Goal: Use online tool/utility: Utilize a website feature to perform a specific function

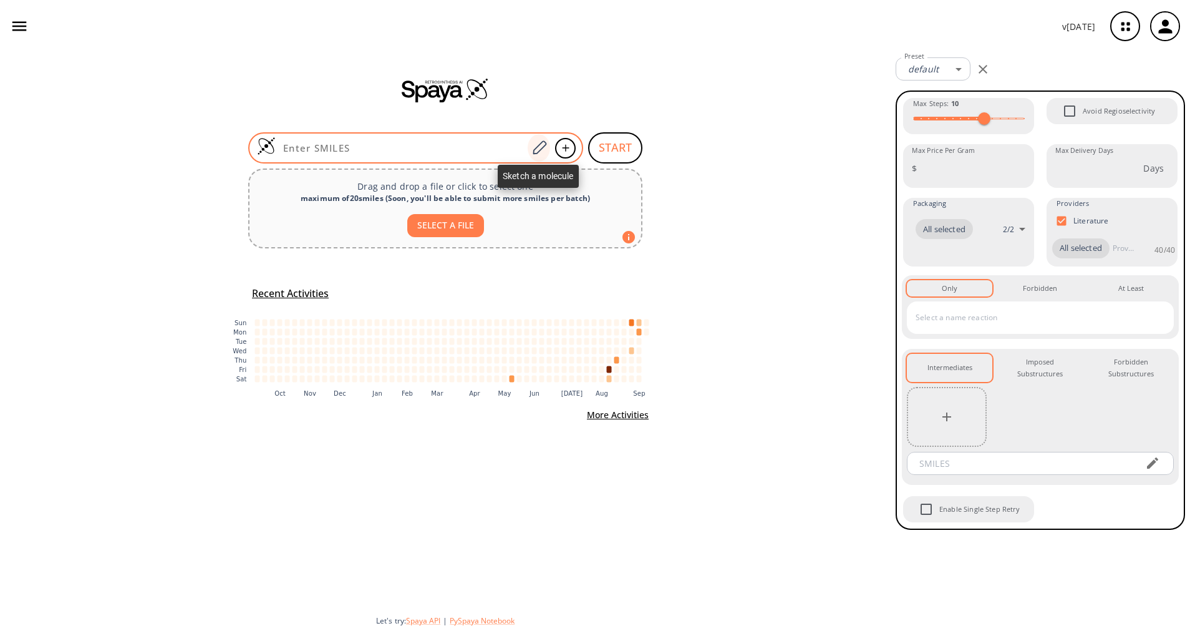
click at [535, 145] on icon at bounding box center [539, 148] width 17 height 16
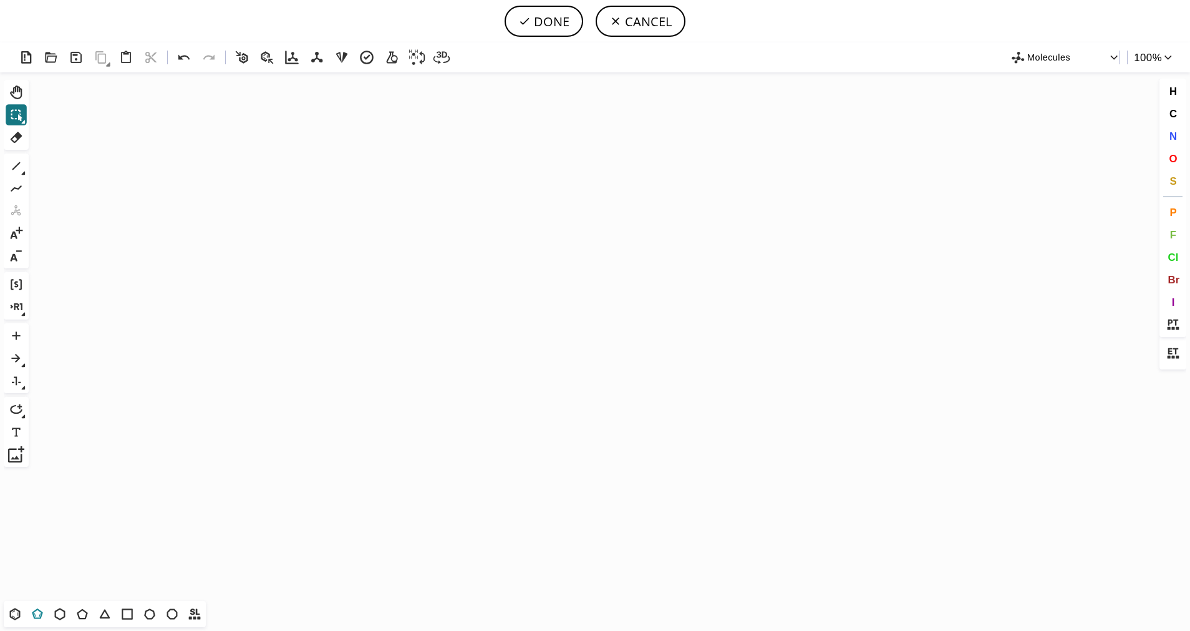
click at [36, 612] on icon at bounding box center [37, 614] width 16 height 16
drag, startPoint x: 520, startPoint y: 323, endPoint x: 462, endPoint y: 324, distance: 58.0
click at [462, 324] on icon "Created with [PERSON_NAME] 2.3.0" at bounding box center [595, 336] width 1123 height 528
click at [1169, 177] on button "S" at bounding box center [1173, 180] width 21 height 21
click at [522, 343] on tspan "S" at bounding box center [523, 343] width 6 height 9
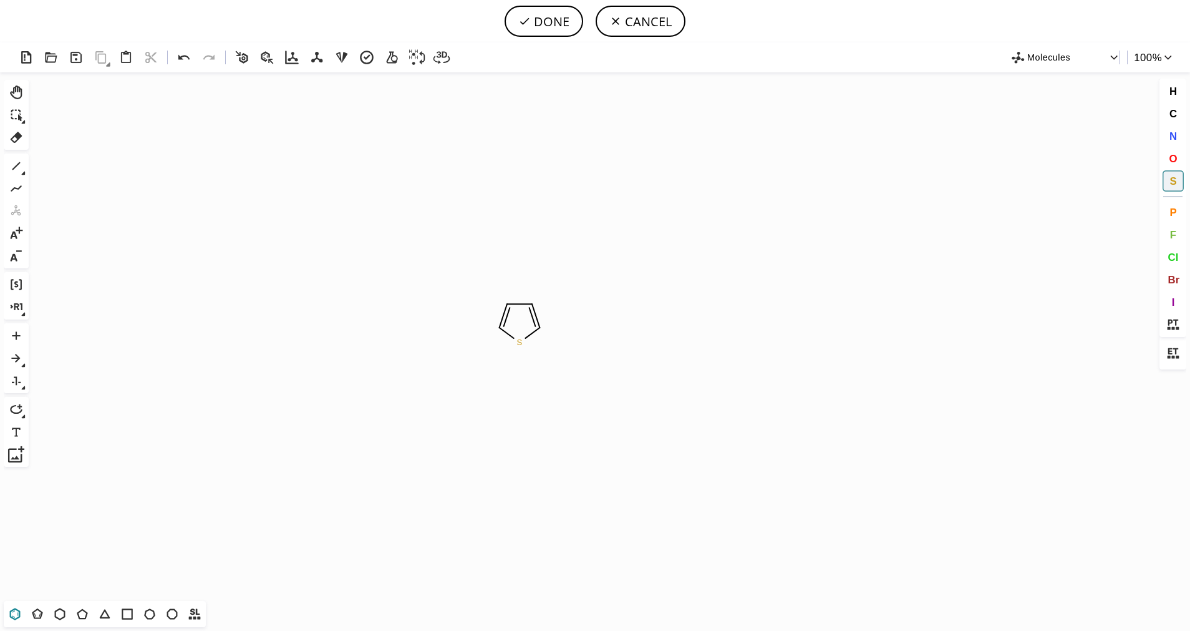
click at [19, 615] on icon at bounding box center [15, 614] width 16 height 16
click at [9, 167] on icon at bounding box center [16, 166] width 16 height 16
click at [24, 170] on button "1" at bounding box center [16, 165] width 21 height 21
click at [59, 167] on icon at bounding box center [64, 167] width 14 height 14
click at [1170, 160] on span "O" at bounding box center [1173, 158] width 8 height 12
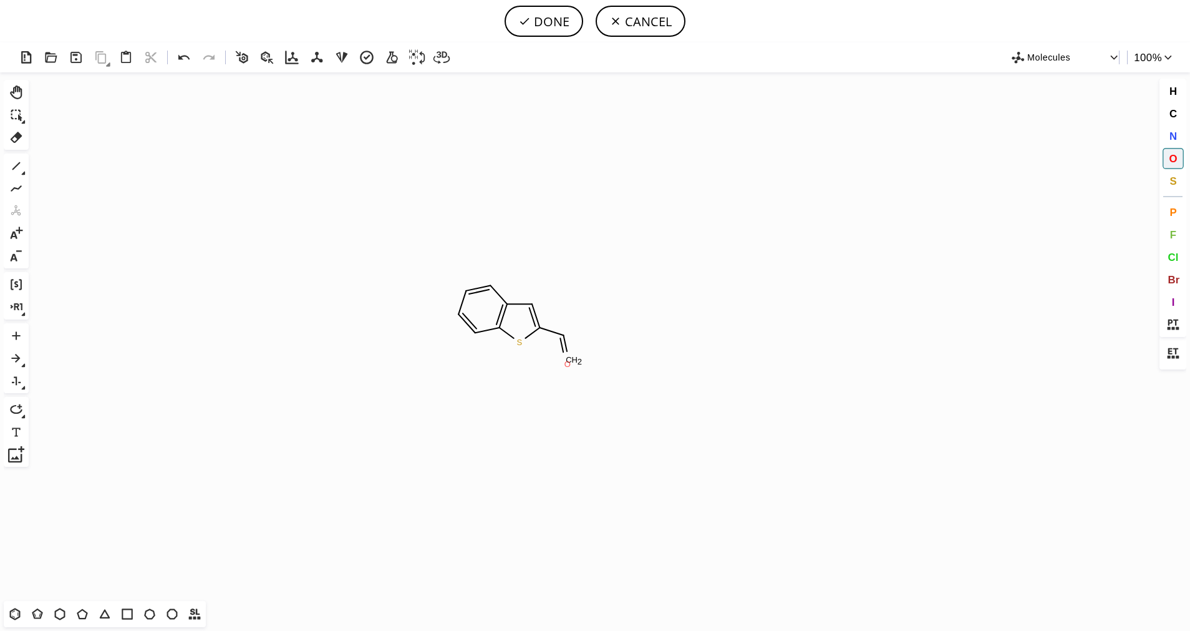
click at [568, 364] on tspan "O" at bounding box center [568, 363] width 6 height 9
click at [8, 160] on icon at bounding box center [16, 166] width 16 height 16
click at [1174, 157] on span "O" at bounding box center [1173, 158] width 8 height 12
click at [583, 321] on tspan "O" at bounding box center [586, 319] width 6 height 9
click at [13, 166] on icon at bounding box center [16, 166] width 16 height 16
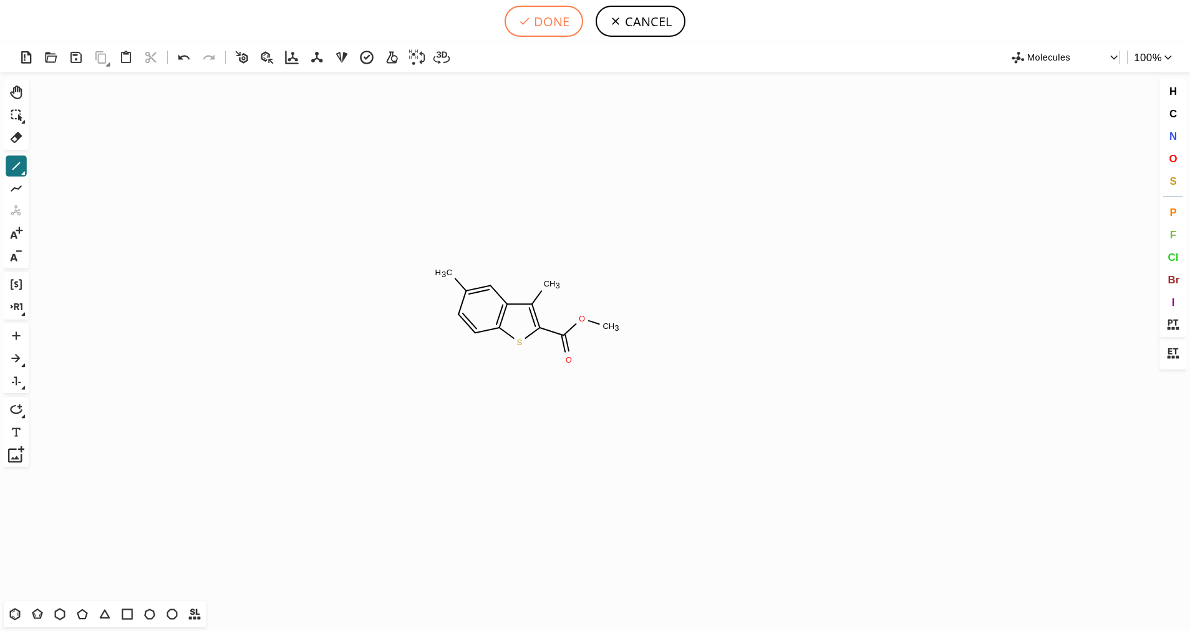
click at [546, 32] on button "DONE" at bounding box center [544, 21] width 79 height 31
type input "S1C2C=CC(C)=CC=2C(C)=C1C(OC)=O"
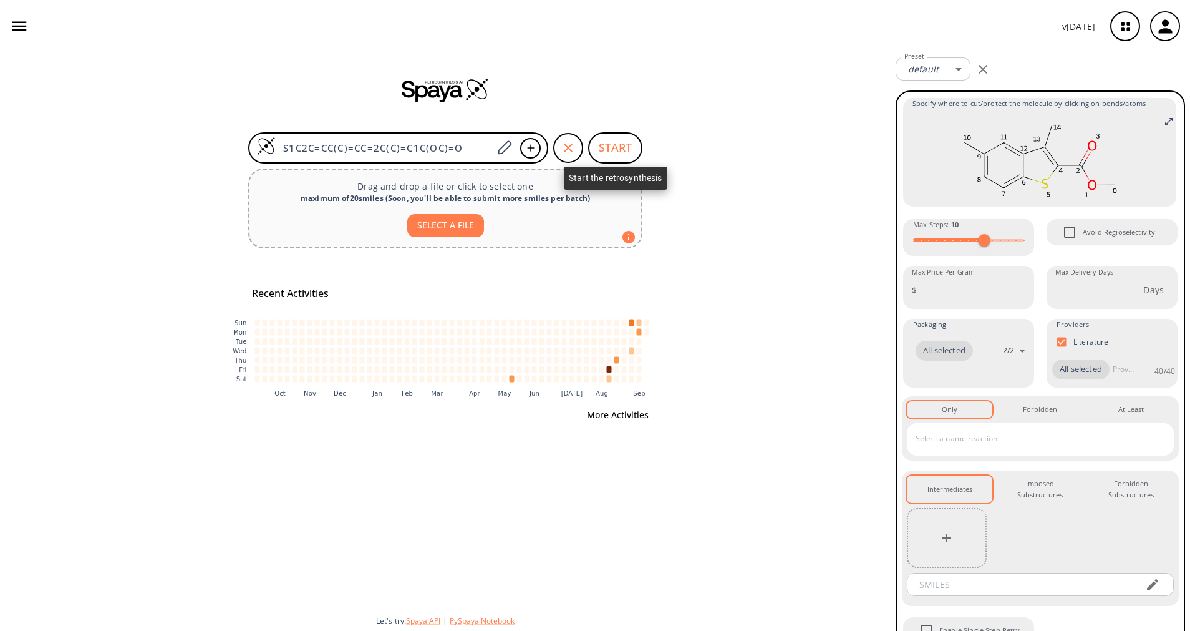
click at [609, 141] on button "START" at bounding box center [615, 147] width 54 height 31
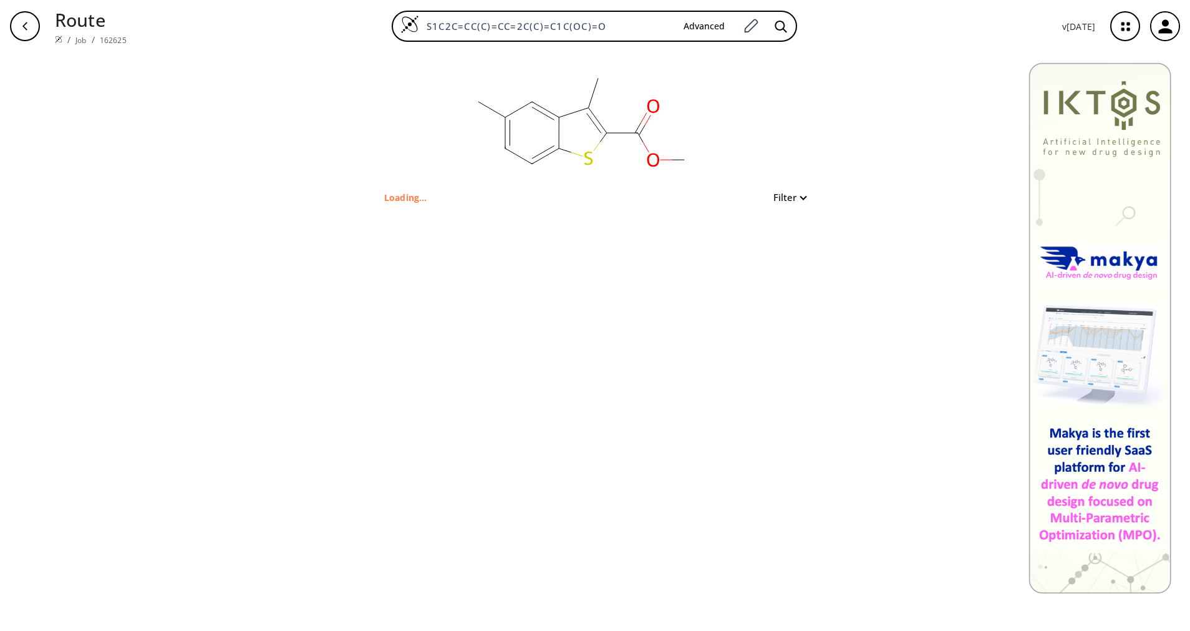
type input "S1C(C(OC)=O)=C(C)C2C=C(C)C=CC1=2"
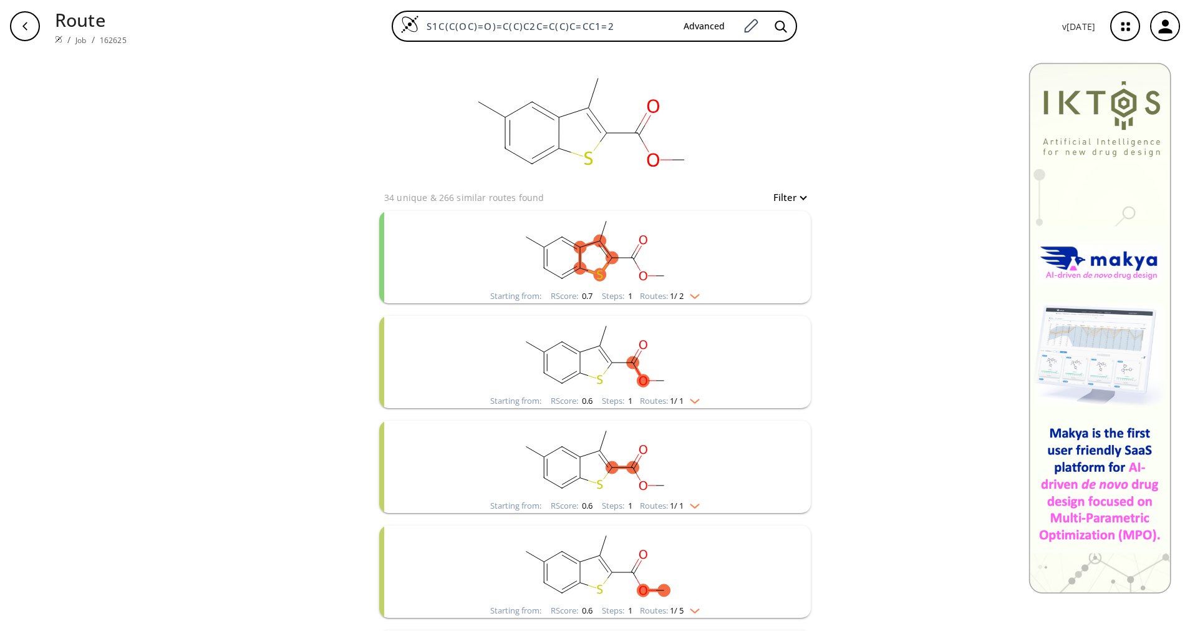
click at [669, 283] on rect "clusters" at bounding box center [595, 250] width 324 height 78
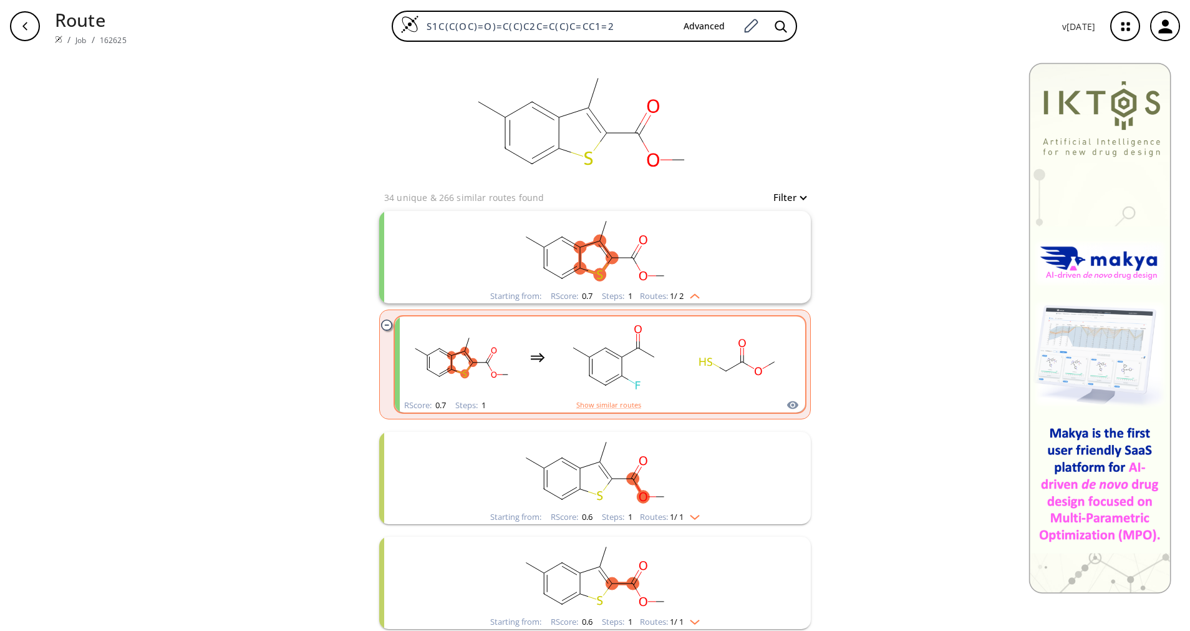
click at [604, 377] on rect "clusters" at bounding box center [614, 357] width 112 height 78
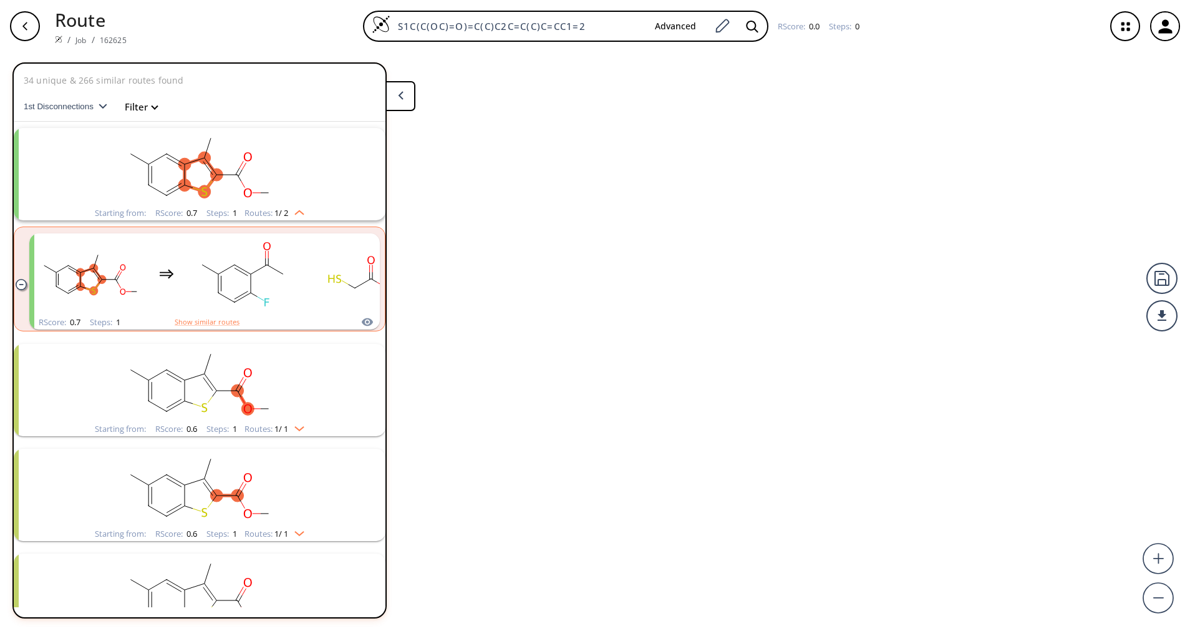
scroll to position [29, 0]
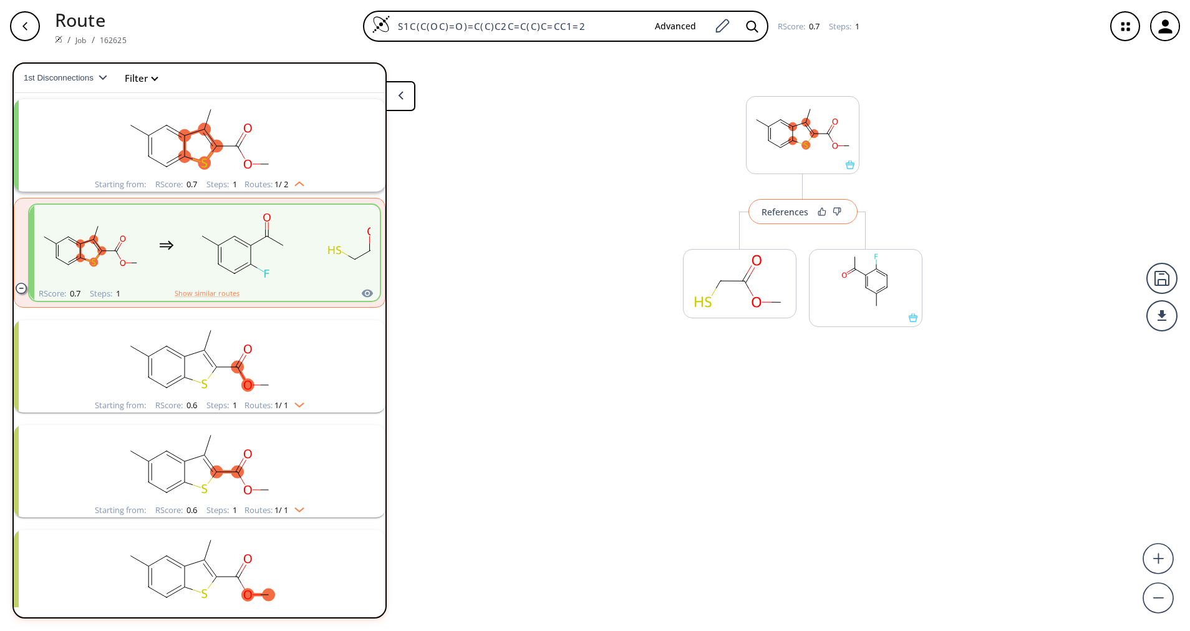
click at [798, 210] on div "References" at bounding box center [785, 212] width 47 height 8
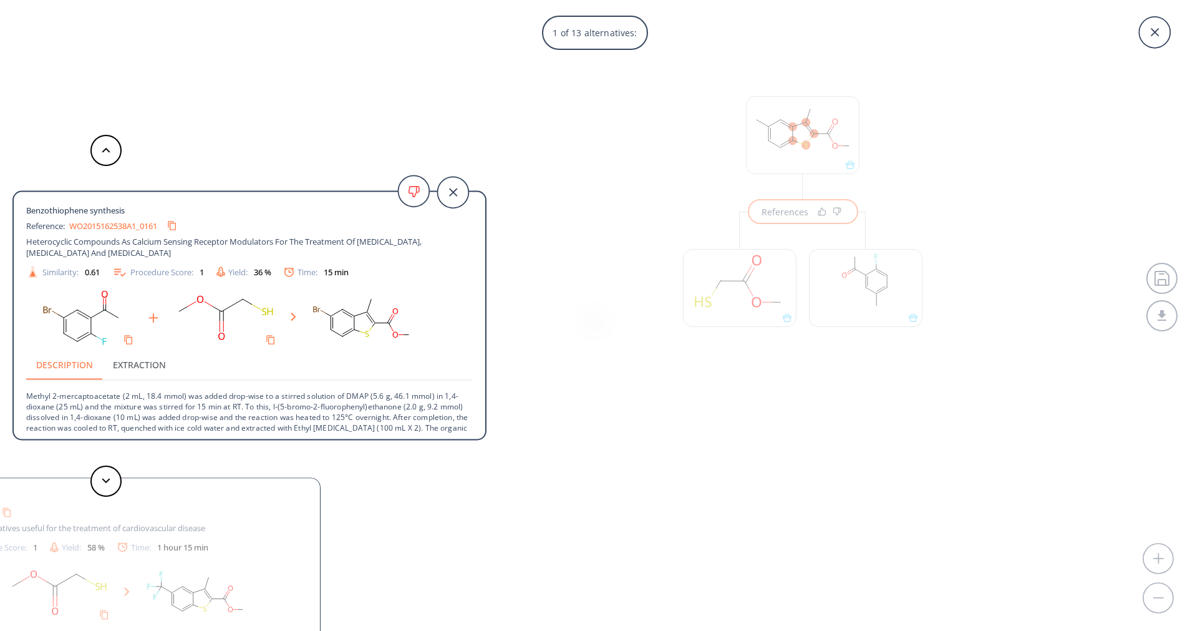
click at [346, 418] on p "Methyl 2-mercaptoacetate (2 mL, 18.4 mmol) was added drop-wise to a stirred sol…" at bounding box center [249, 417] width 447 height 74
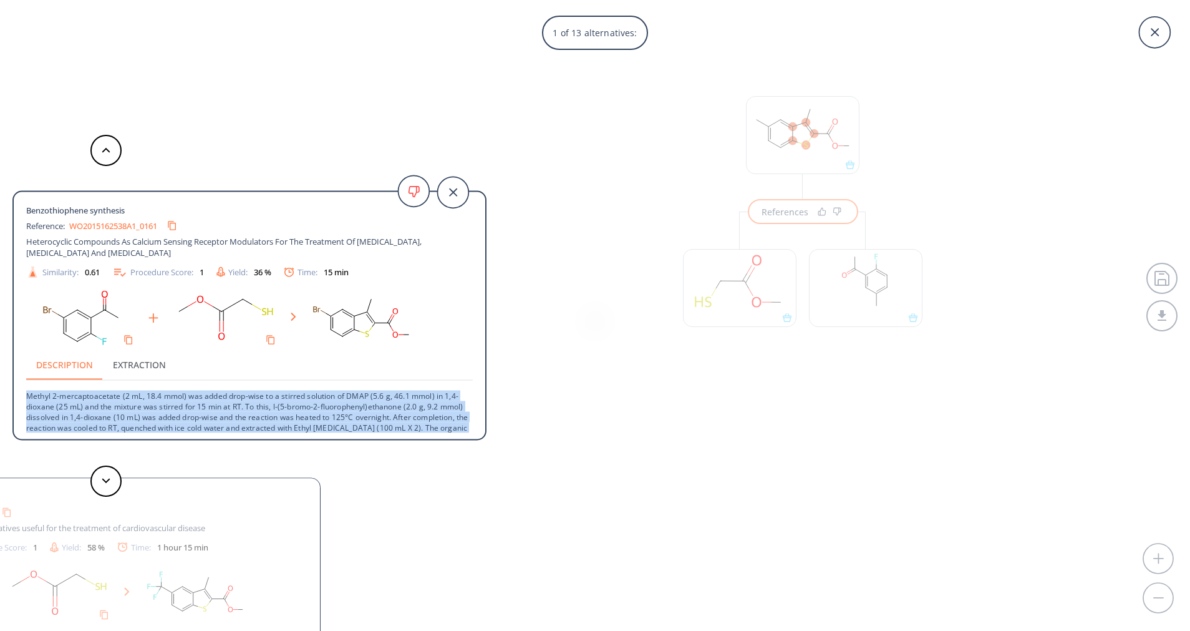
click at [346, 418] on p "Methyl 2-mercaptoacetate (2 mL, 18.4 mmol) was added drop-wise to a stirred sol…" at bounding box center [249, 417] width 447 height 74
copy div "Methyl 2-mercaptoacetate (2 mL, 18.4 mmol) was added drop-wise to a stirred sol…"
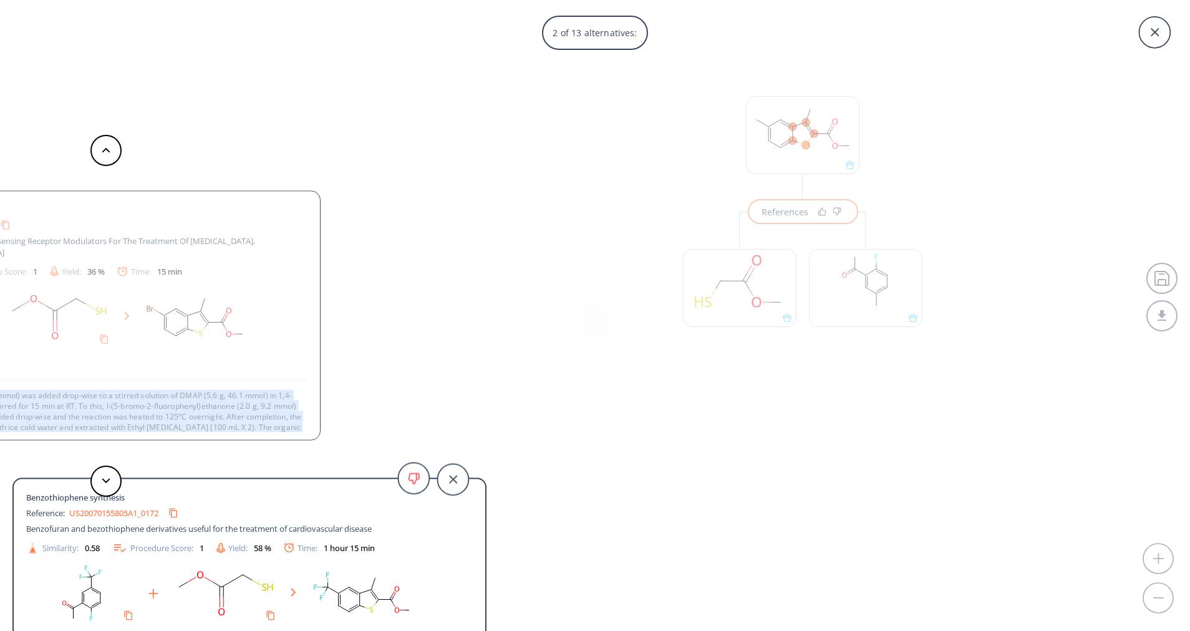
scroll to position [24, 0]
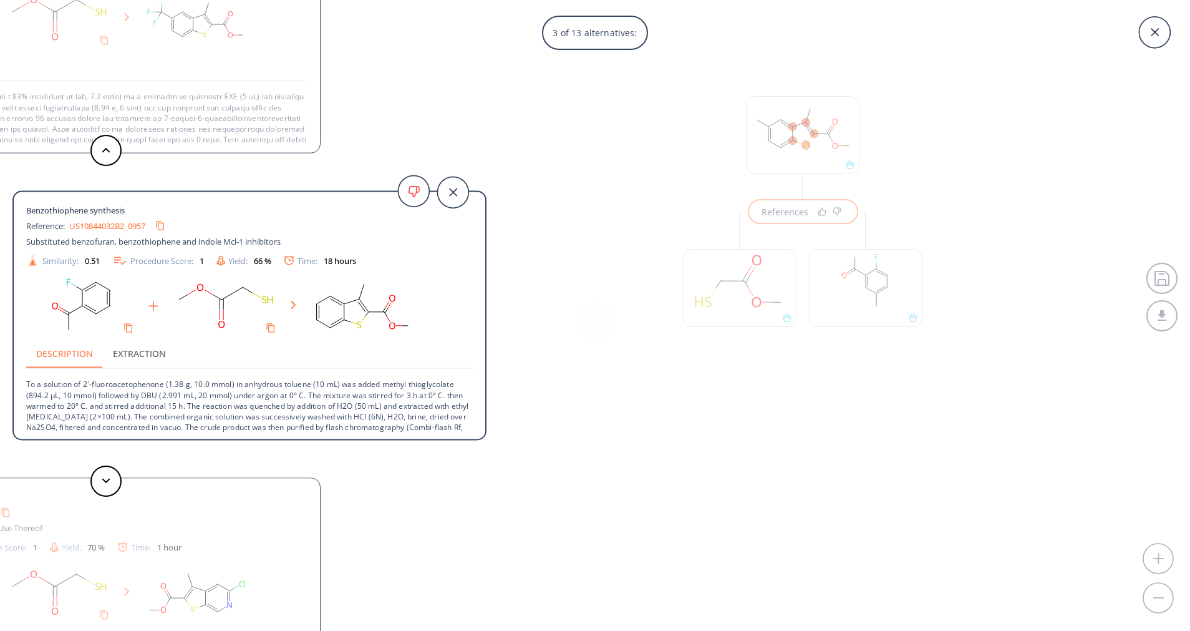
click at [314, 405] on p "To a solution of 2′-fluoroacetophenone (1.38 g, 10.0 mmol) in anhydrous toluene…" at bounding box center [249, 406] width 447 height 74
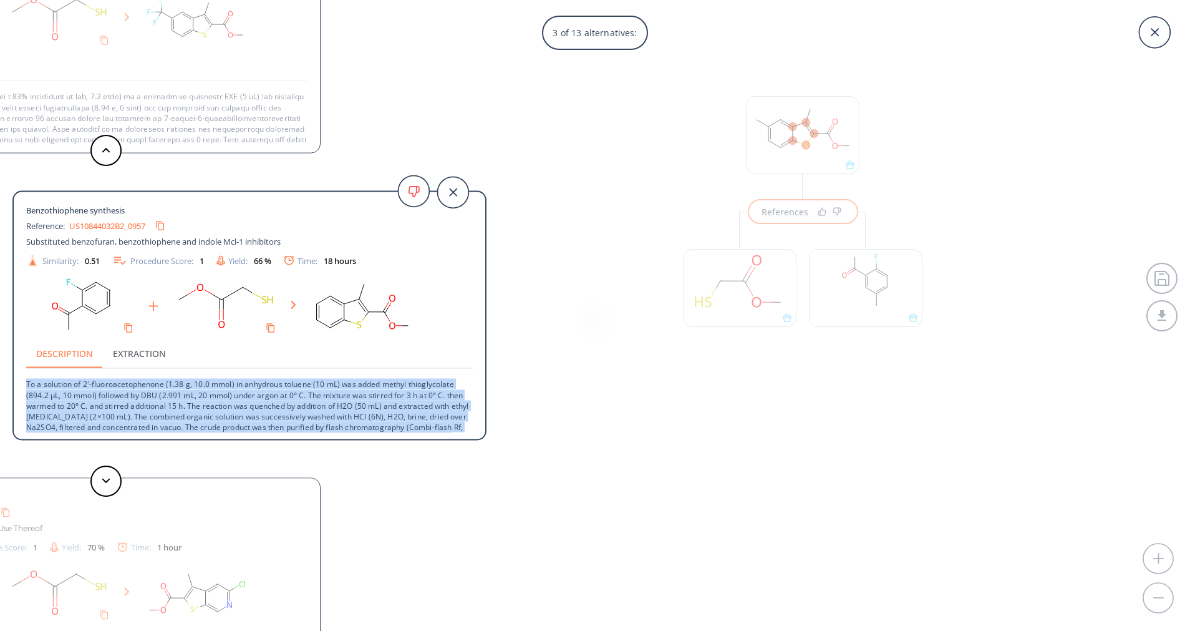
click at [314, 405] on p "To a solution of 2′-fluoroacetophenone (1.38 g, 10.0 mmol) in anhydrous toluene…" at bounding box center [249, 406] width 447 height 74
copy div "To a solution of 2′-fluoroacetophenone (1.38 g, 10.0 mmol) in anhydrous toluene…"
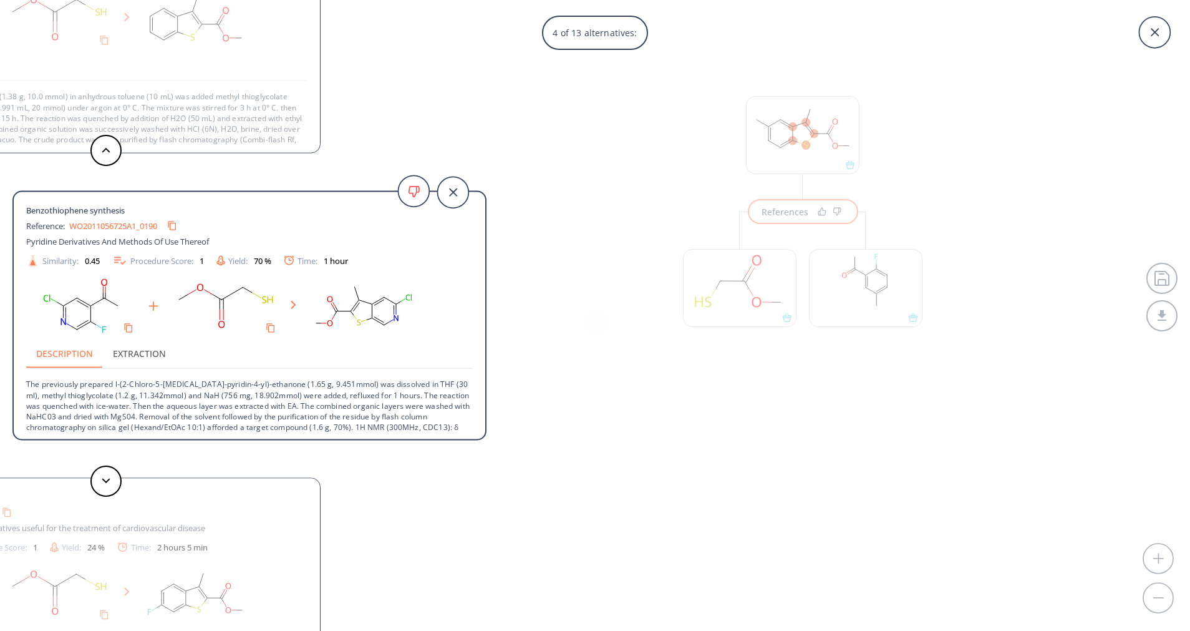
click at [300, 411] on p "The previously prepared l-(2-Chloro-5-[MEDICAL_DATA]-pyridin-4-yl)-ethanone (1.…" at bounding box center [249, 406] width 447 height 74
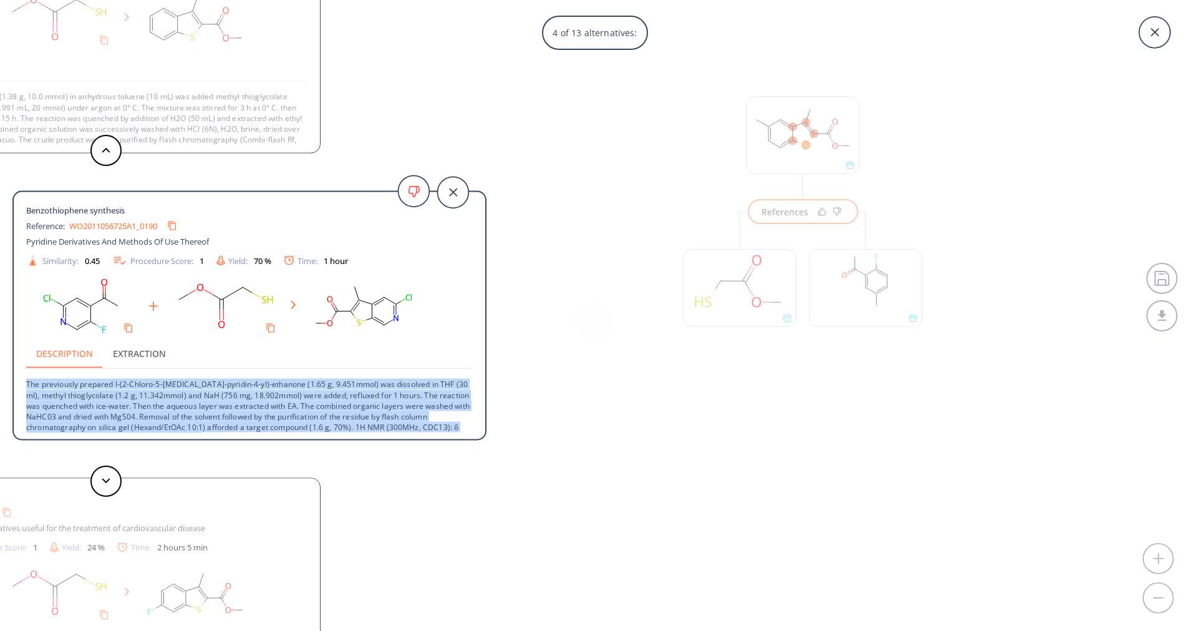
click at [300, 411] on p "The previously prepared l-(2-Chloro-5-[MEDICAL_DATA]-pyridin-4-yl)-ethanone (1.…" at bounding box center [249, 406] width 447 height 74
copy div "The previously prepared l-(2-Chloro-5-[MEDICAL_DATA]-pyridin-4-yl)-ethanone (1.…"
click at [185, 225] on button "Copy to clipboard" at bounding box center [172, 225] width 24 height 24
